Goal: Find specific page/section: Find specific page/section

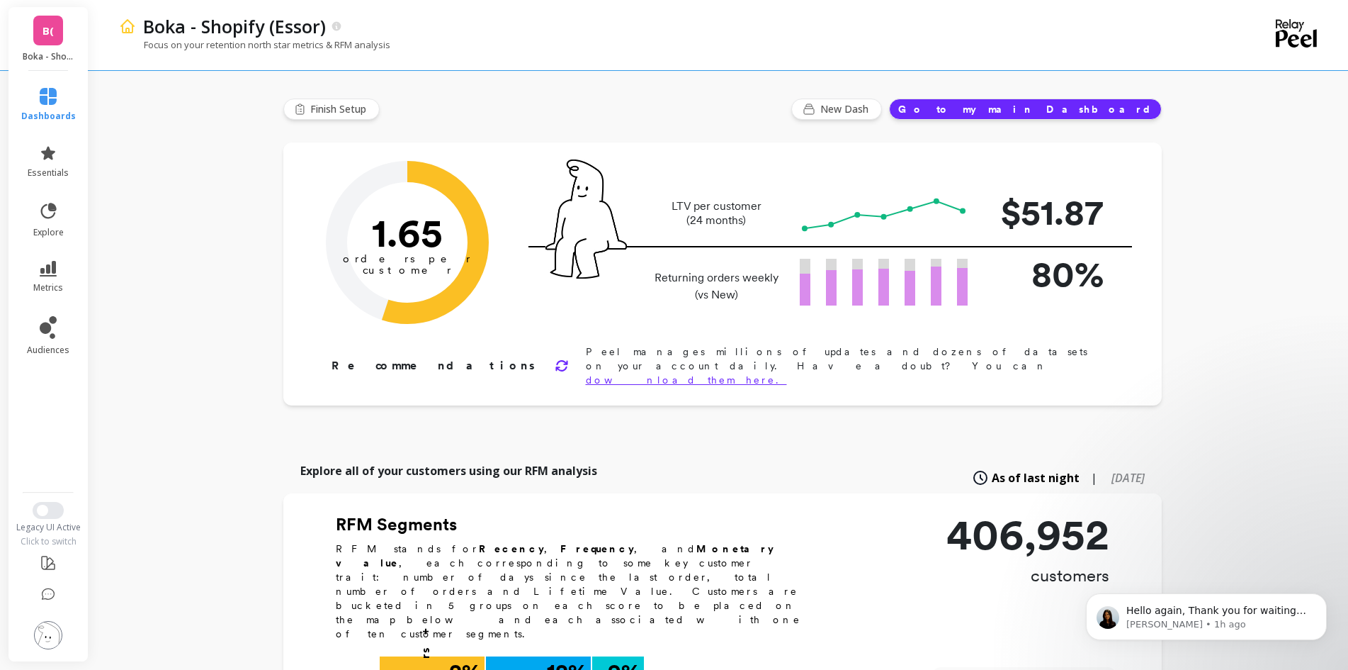
click at [43, 29] on span "B(" at bounding box center [48, 31] width 11 height 16
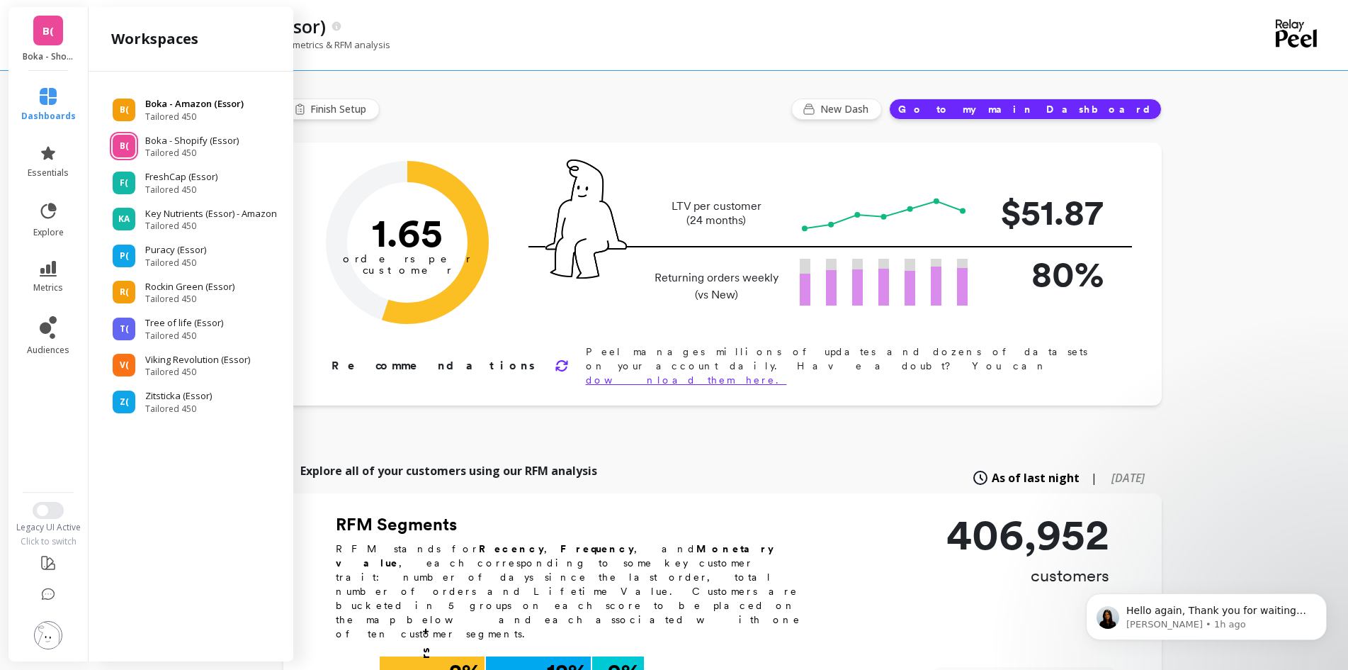
click at [216, 113] on span "Tailored 450" at bounding box center [194, 116] width 98 height 11
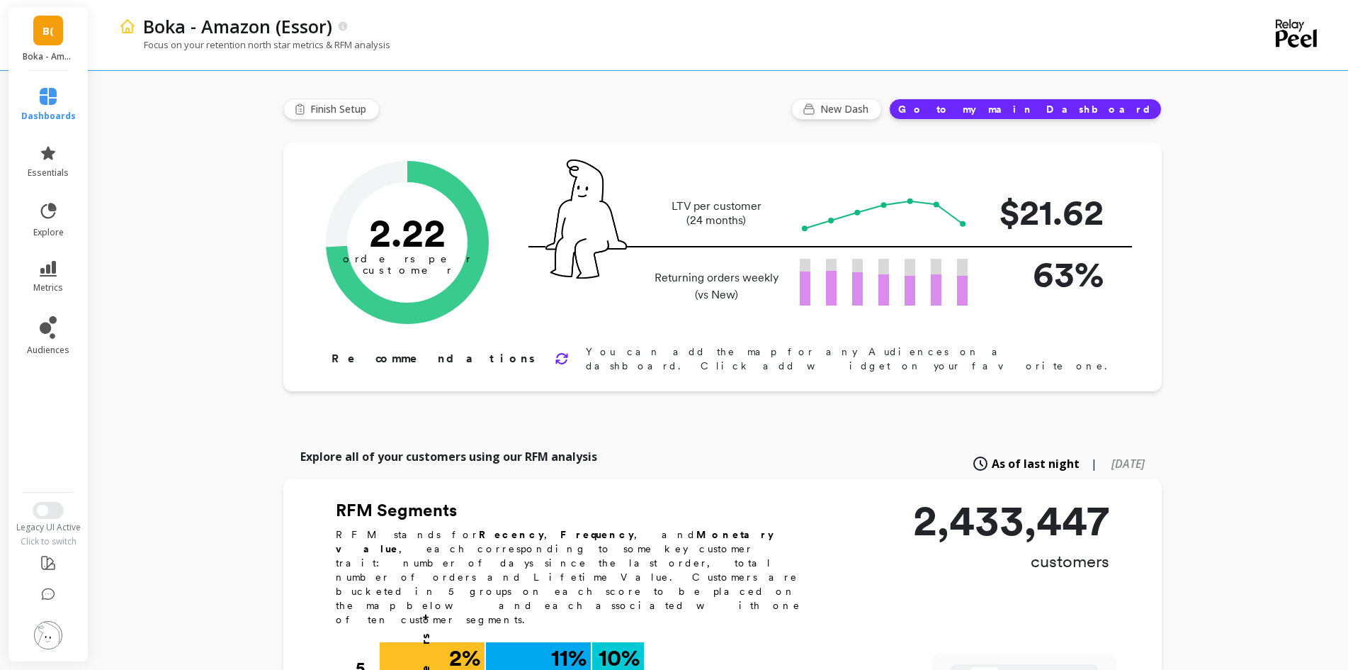
click at [45, 634] on img at bounding box center [48, 635] width 28 height 28
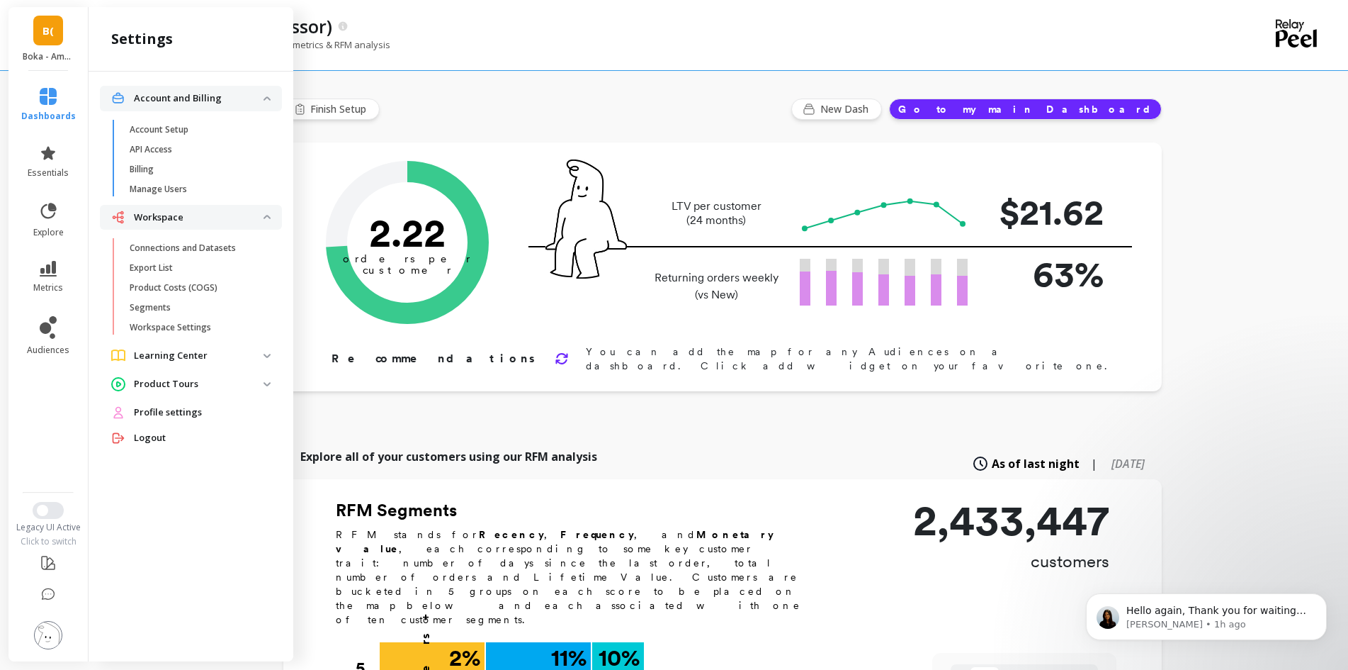
click at [45, 639] on img at bounding box center [48, 635] width 28 height 28
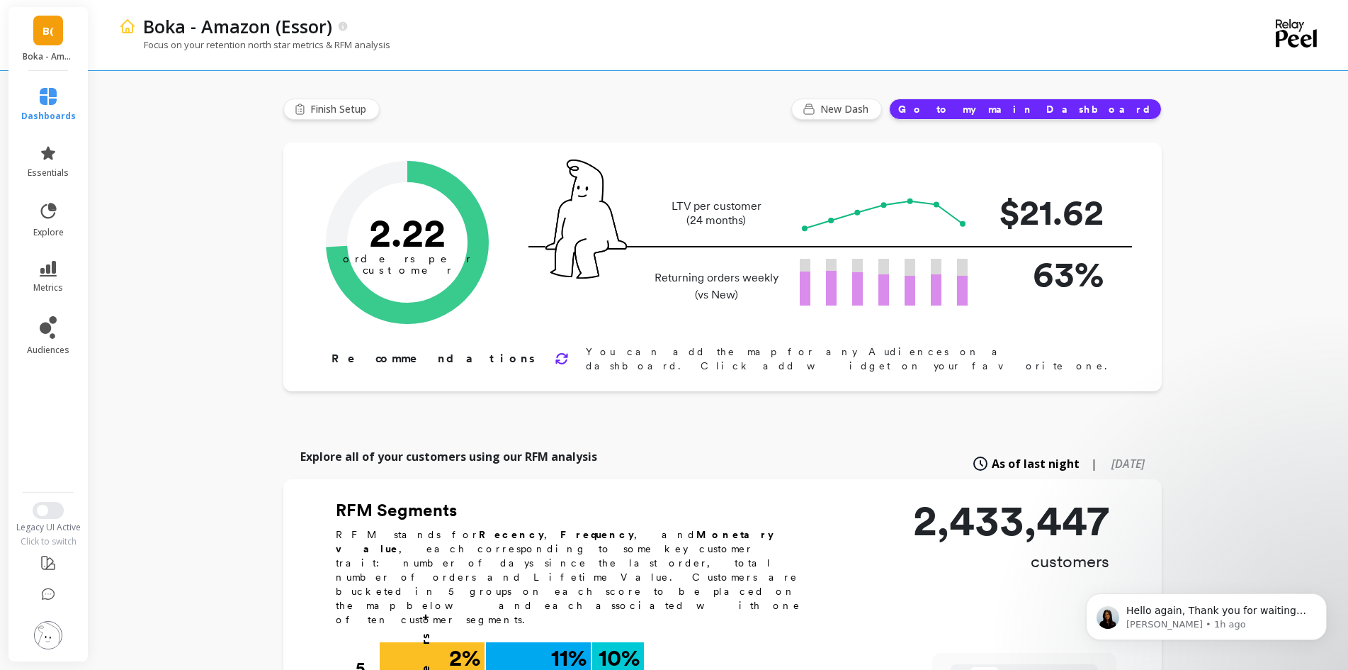
click at [45, 638] on img at bounding box center [48, 635] width 28 height 28
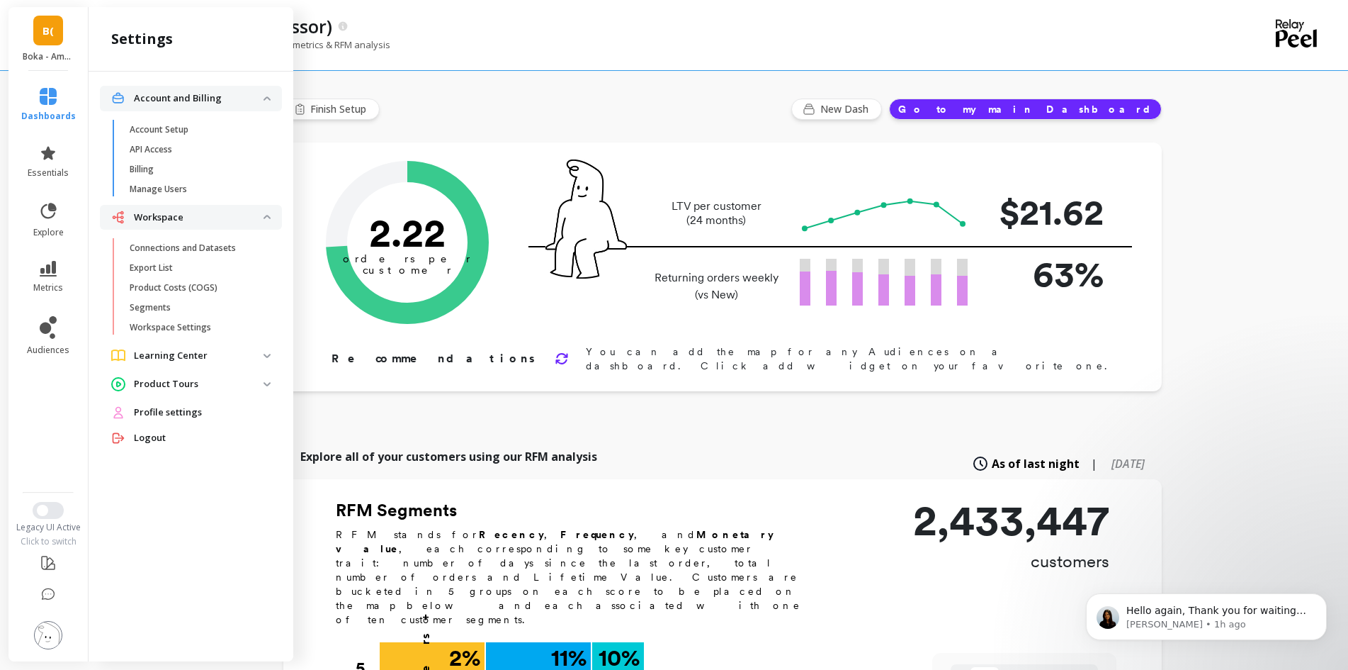
click at [266, 356] on img at bounding box center [267, 356] width 7 height 4
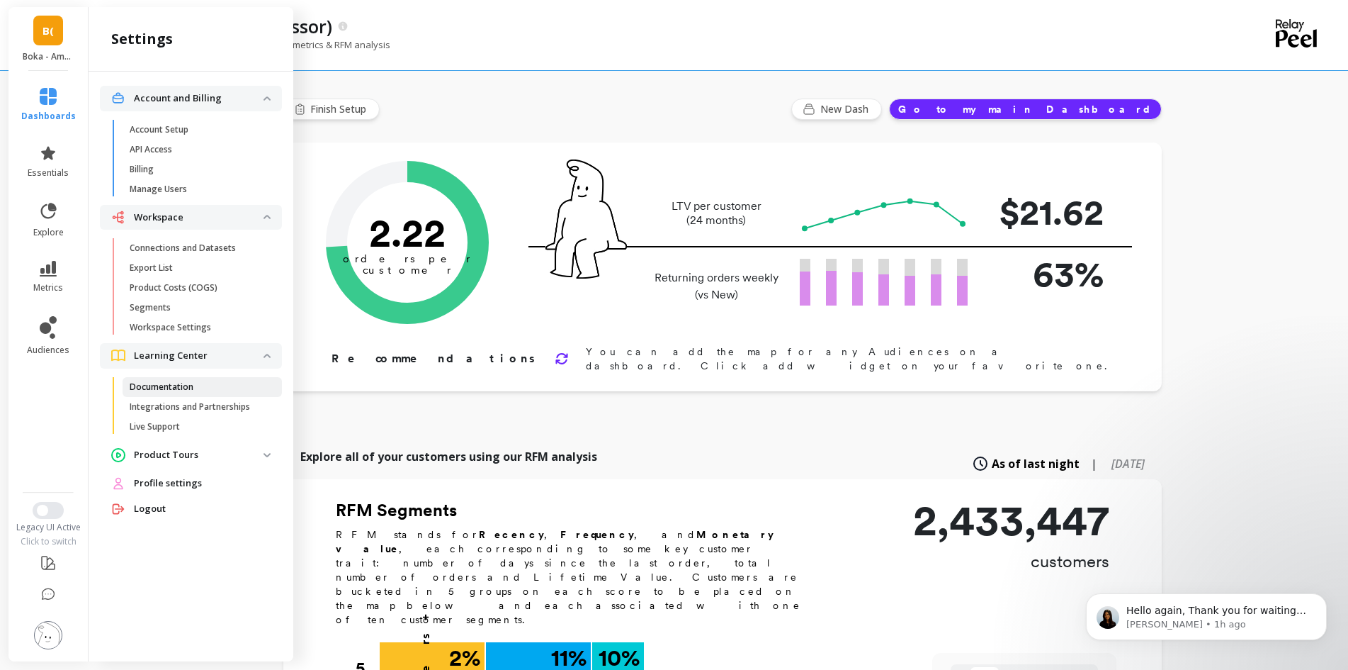
click at [186, 384] on p "Documentation" at bounding box center [162, 386] width 64 height 11
